Goal: Find specific fact: Find specific fact

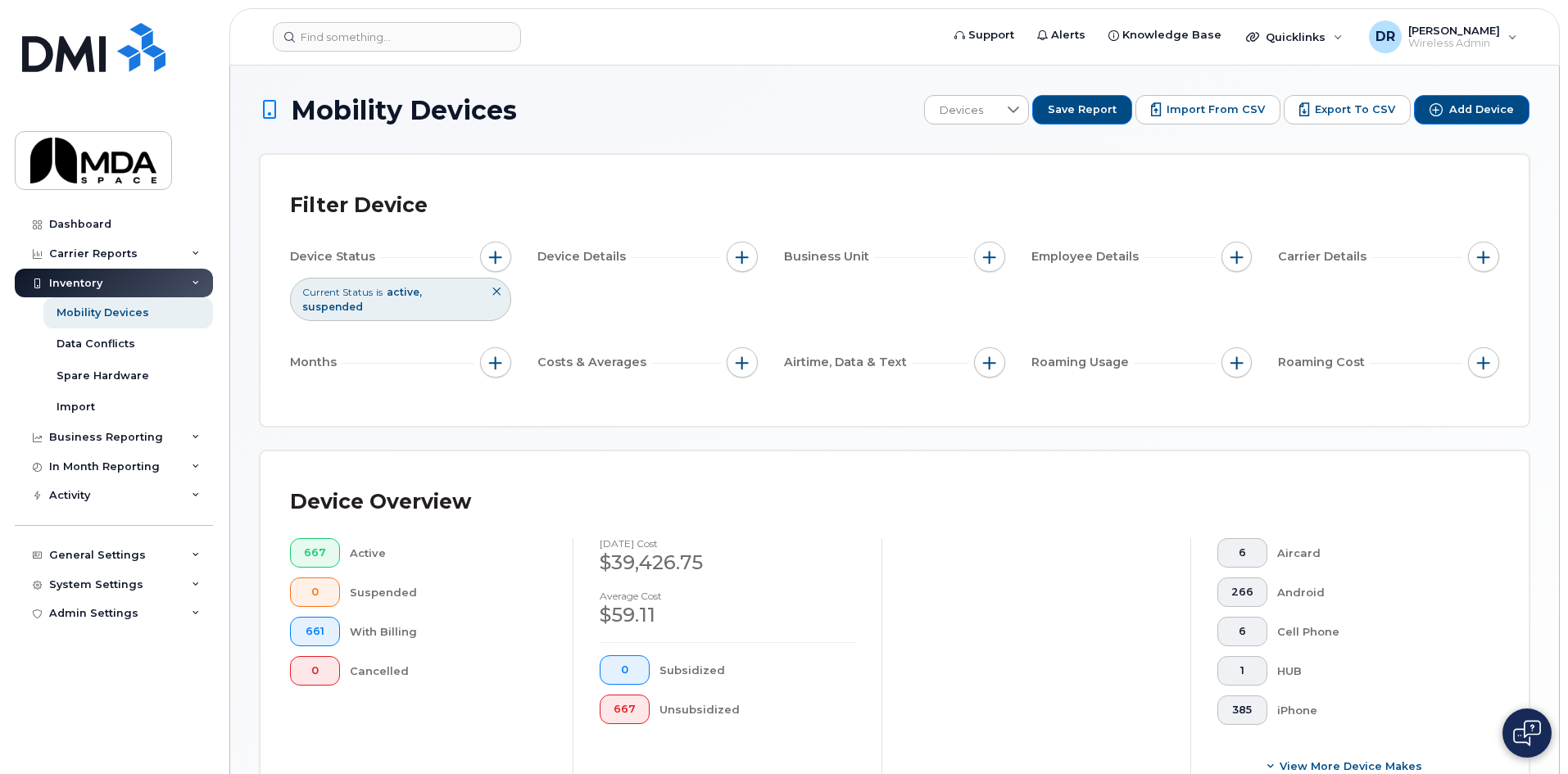
scroll to position [442, 0]
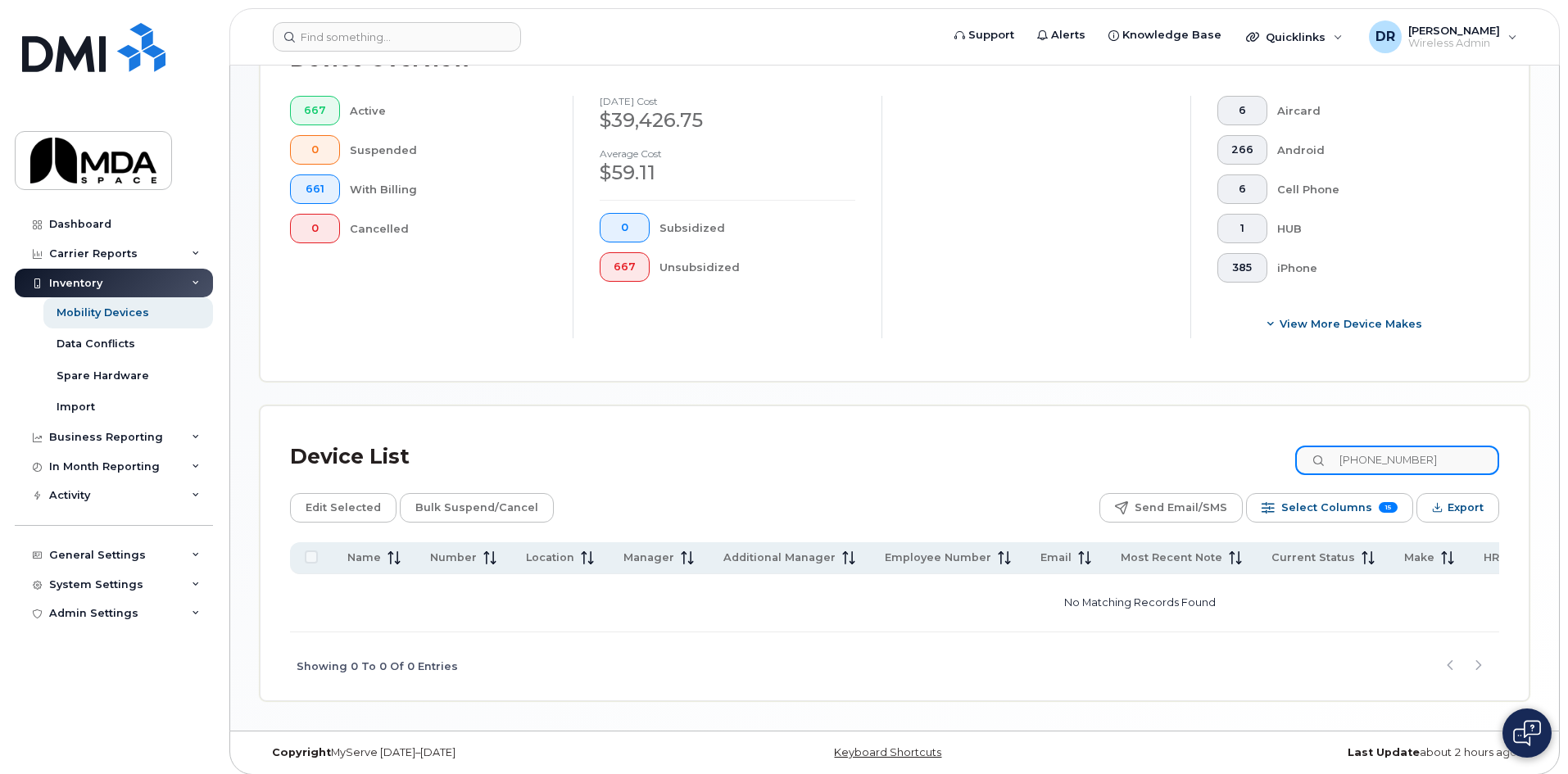
click at [1426, 445] on input "[PHONE_NUMBER]" at bounding box center [1396, 460] width 204 height 30
type input "t"
type input "h"
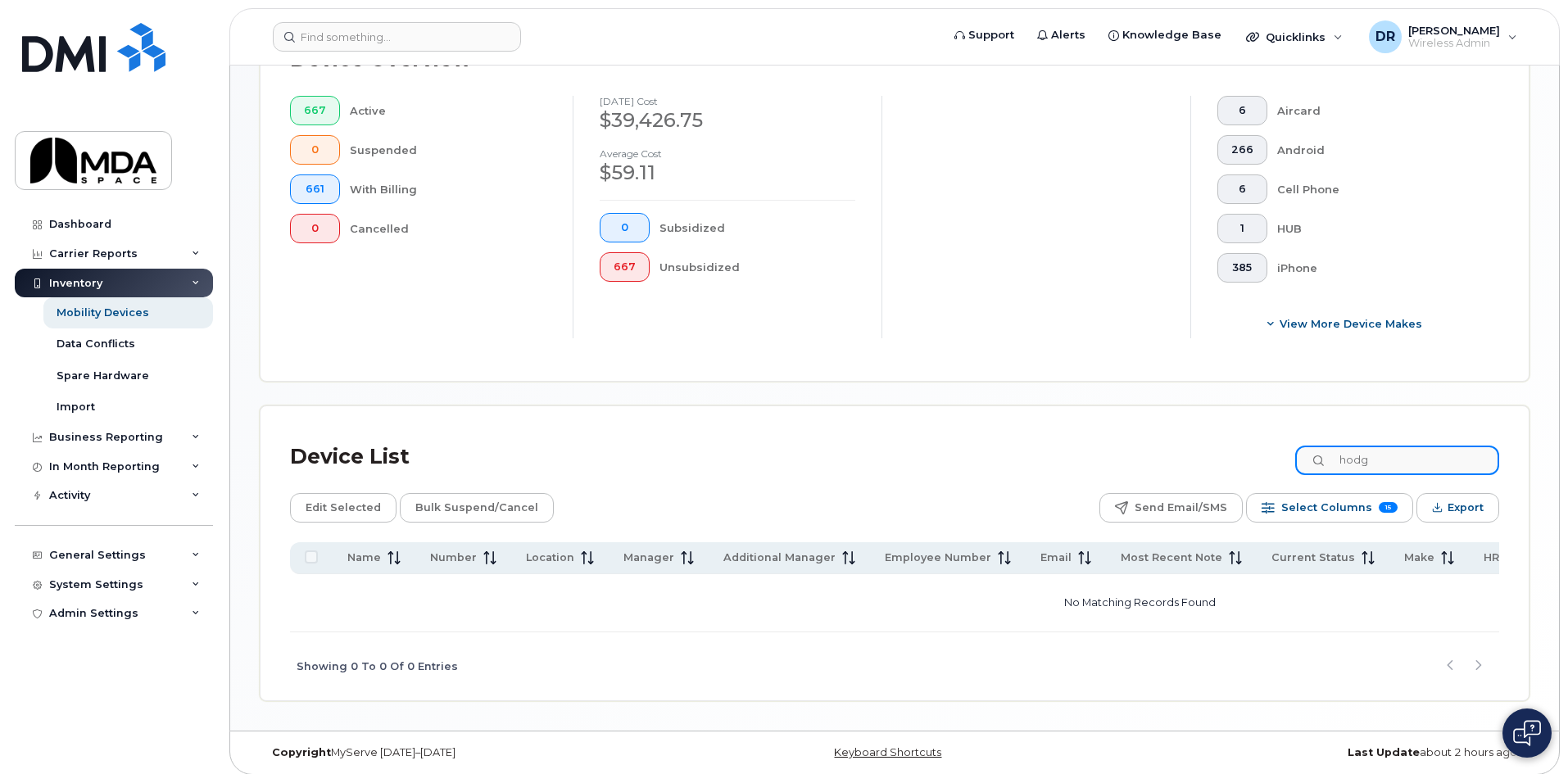
drag, startPoint x: 1395, startPoint y: 437, endPoint x: 1292, endPoint y: 442, distance: 103.1
click at [1292, 442] on div "Device List hodg" at bounding box center [894, 457] width 1209 height 42
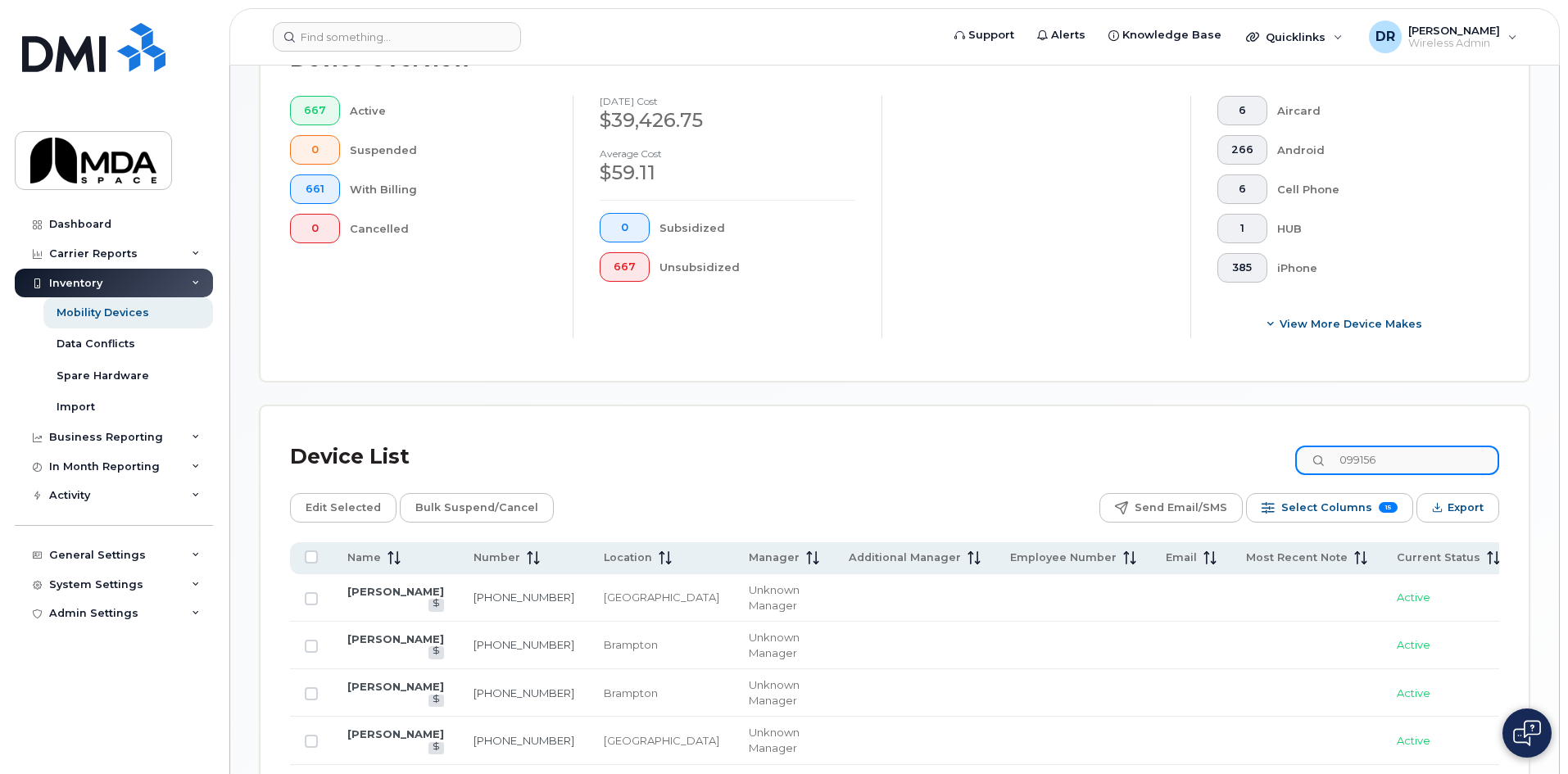
type input "099156"
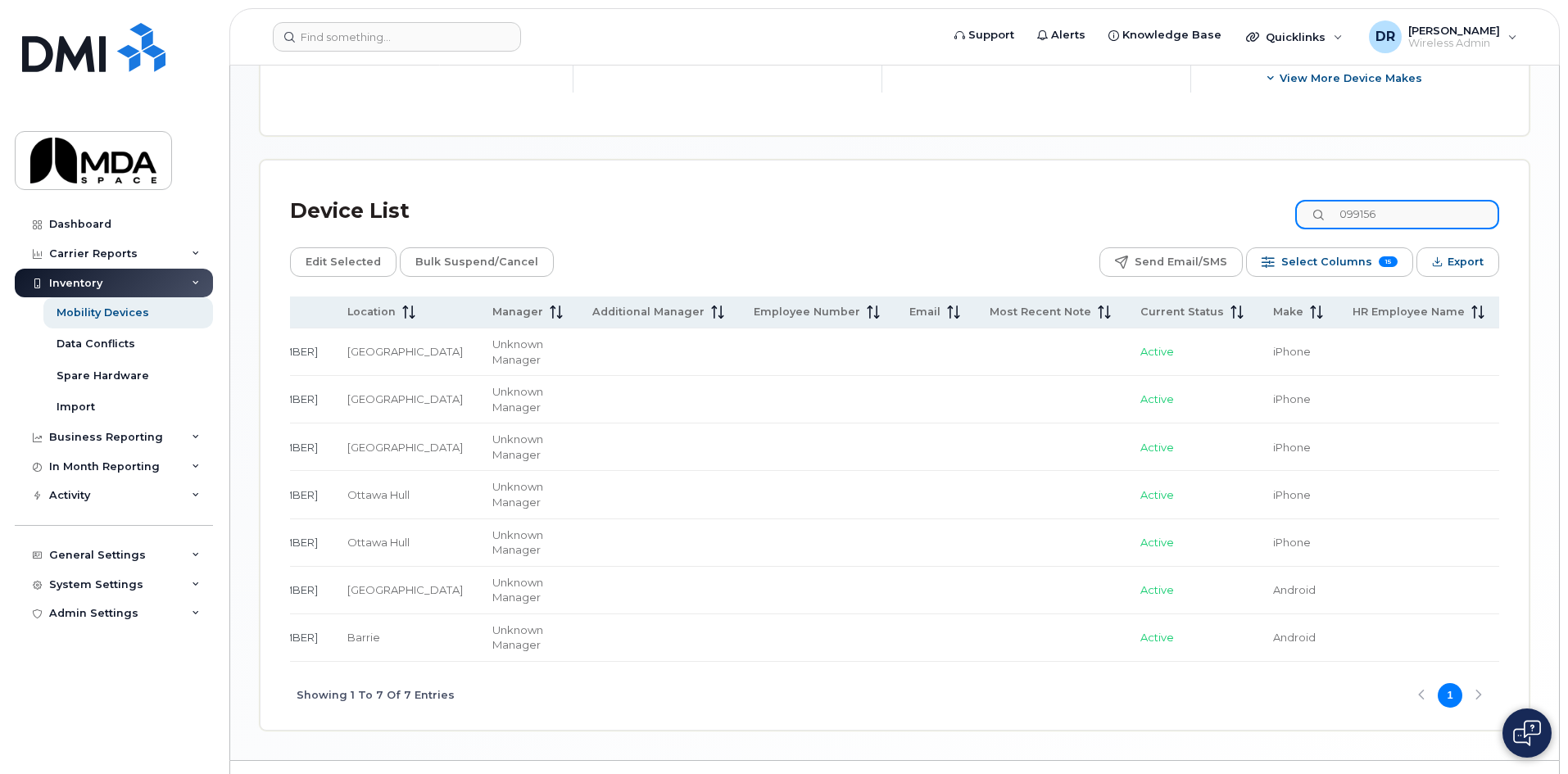
scroll to position [0, 456]
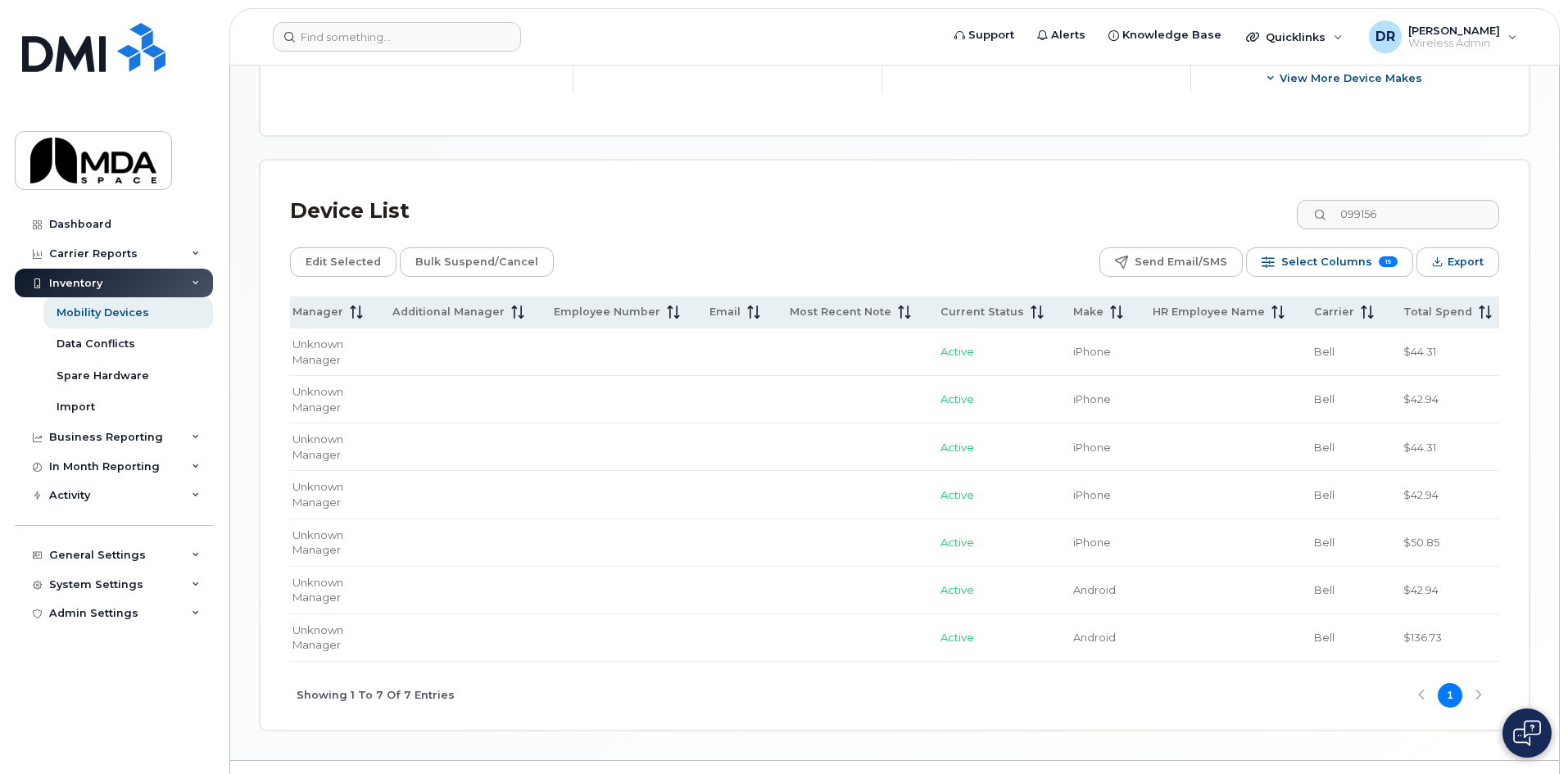
drag, startPoint x: 1359, startPoint y: 337, endPoint x: 1491, endPoint y: 354, distance: 133.1
click at [1506, 354] on td "099156 STRATEGY AND DEVELOPMENT" at bounding box center [1582, 352] width 151 height 47
copy span "099156 STRATEGY AND DEVELOPMENT"
